Goal: Find specific page/section: Find specific page/section

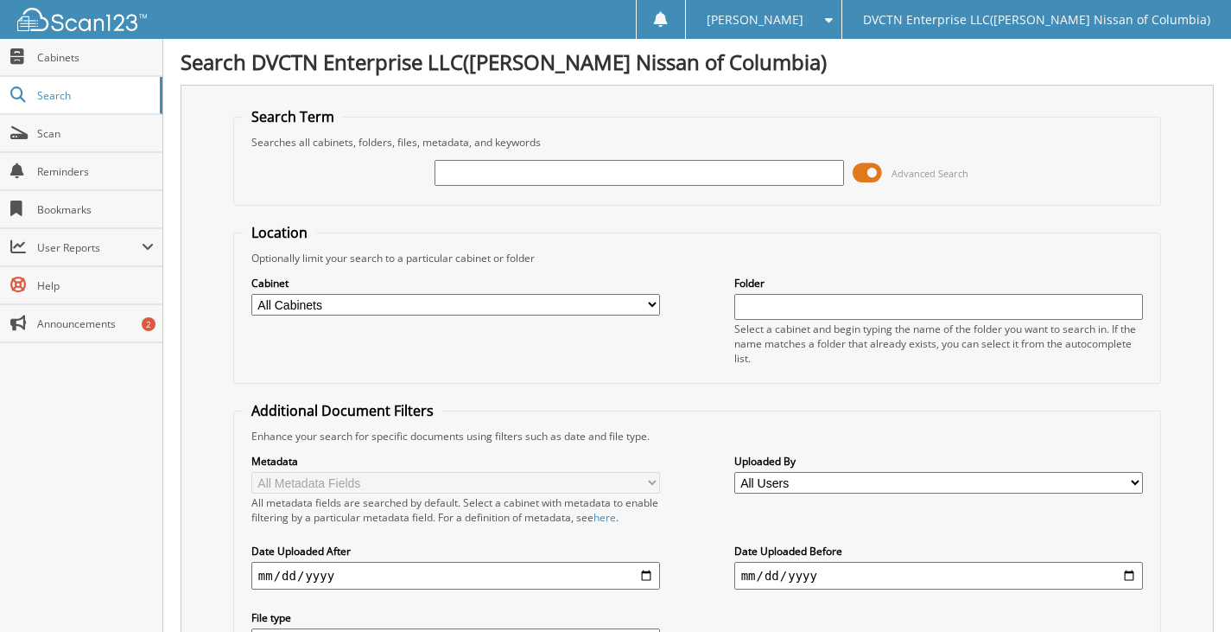
click at [458, 175] on input "text" at bounding box center [640, 173] width 410 height 26
type input "145667"
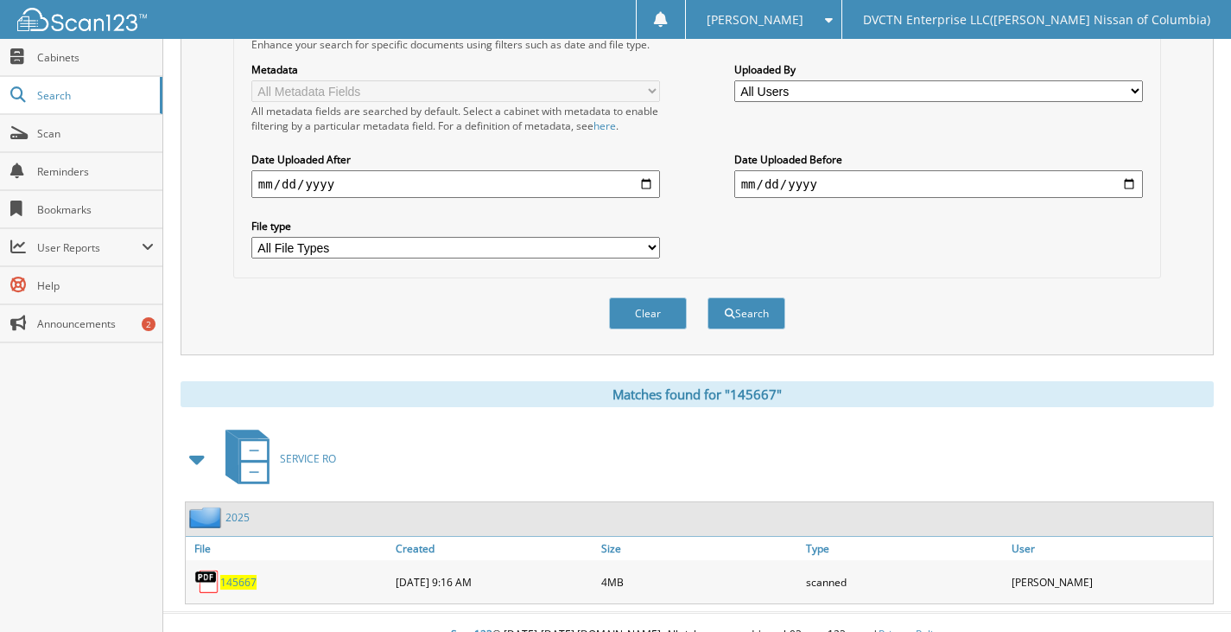
scroll to position [417, 0]
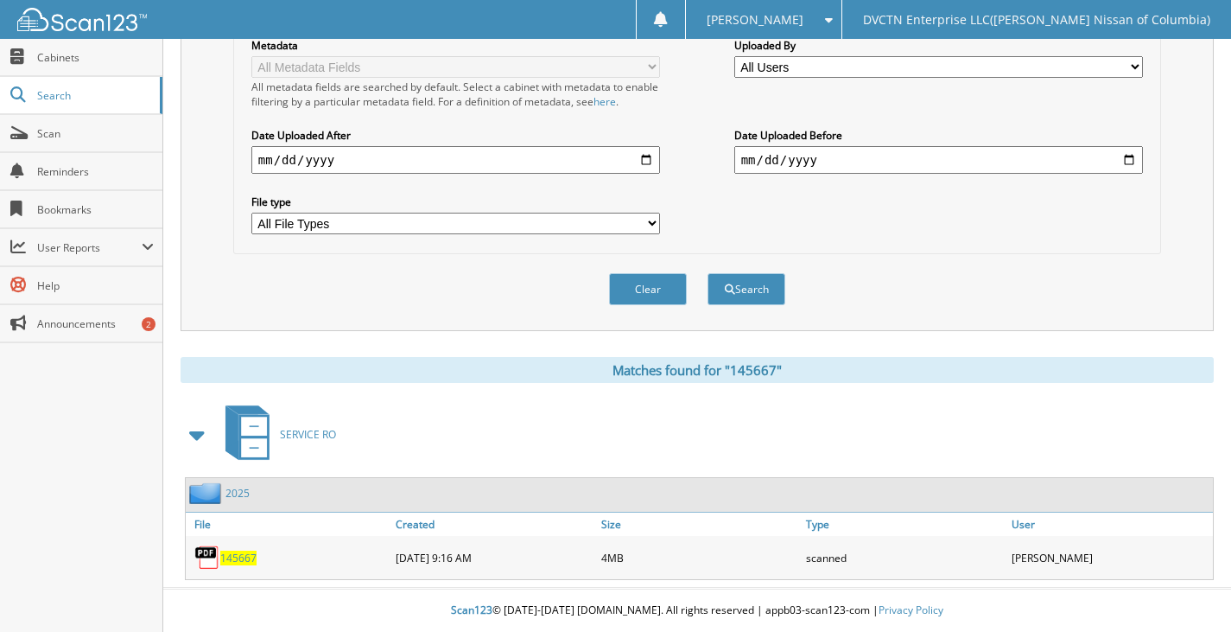
click at [234, 559] on span "145667" at bounding box center [238, 557] width 36 height 15
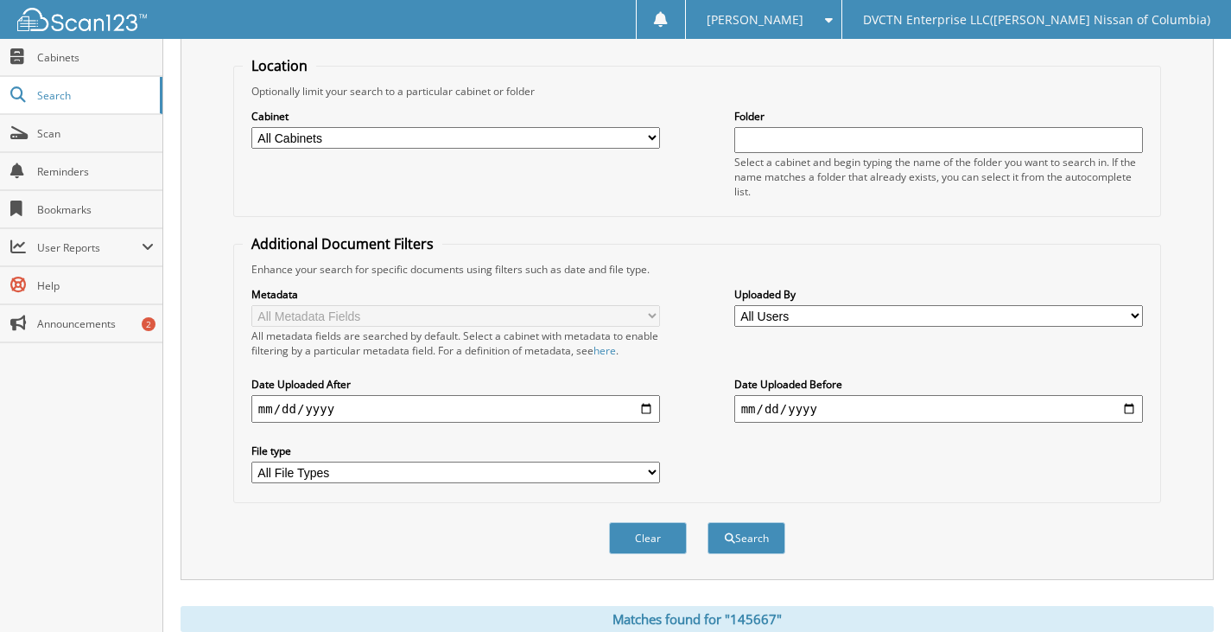
scroll to position [157, 0]
